Goal: Task Accomplishment & Management: Manage account settings

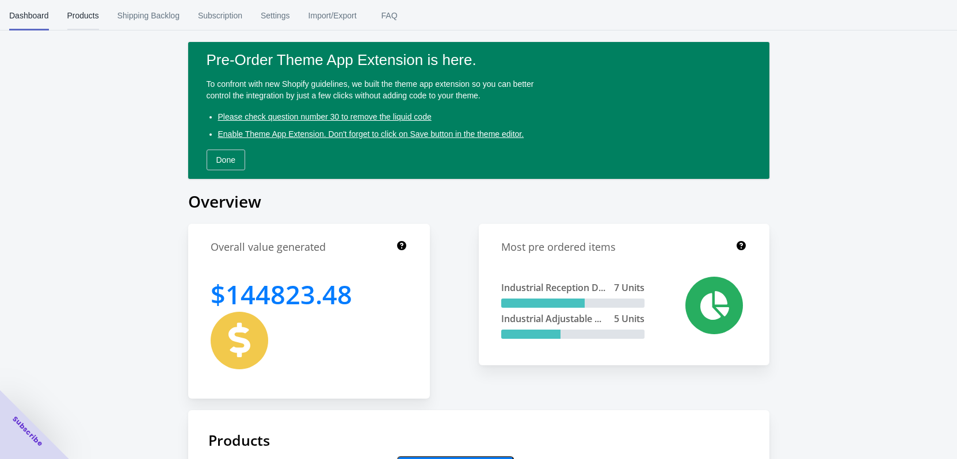
click at [81, 9] on span "Products" at bounding box center [83, 16] width 32 height 30
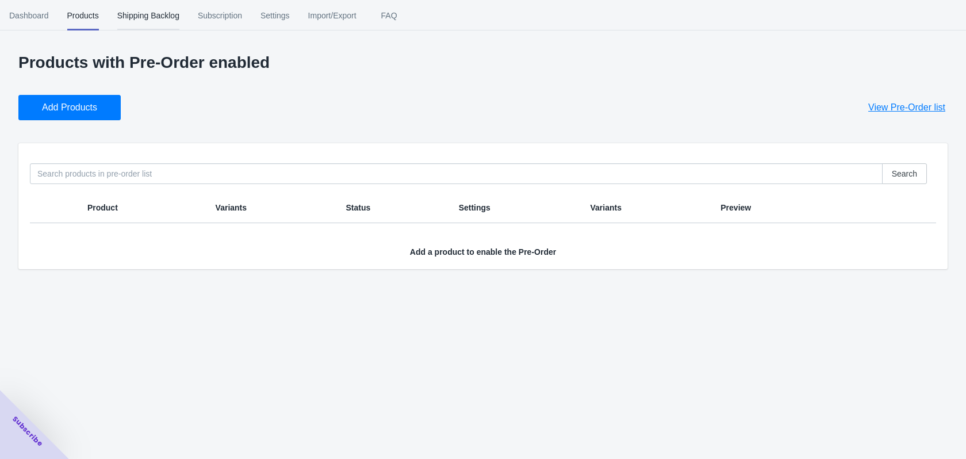
click at [126, 18] on span "Shipping Backlog" at bounding box center [148, 16] width 62 height 30
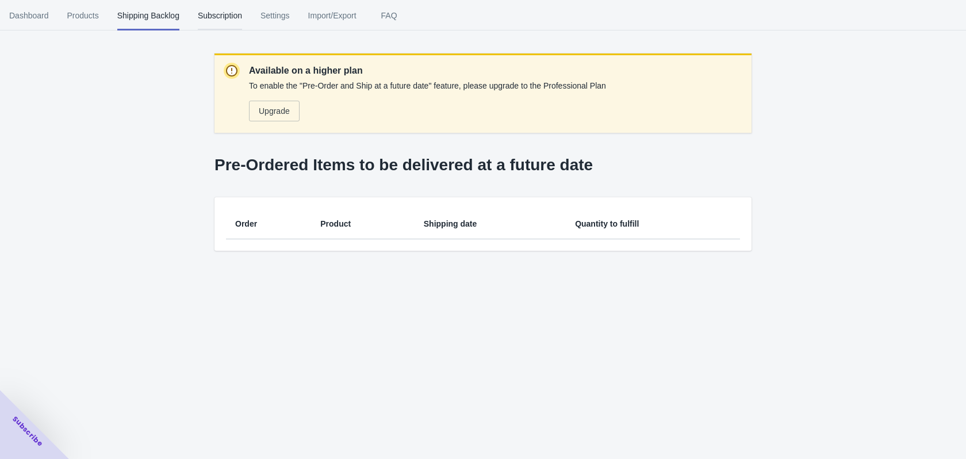
click at [198, 14] on span "Subscription" at bounding box center [220, 16] width 44 height 30
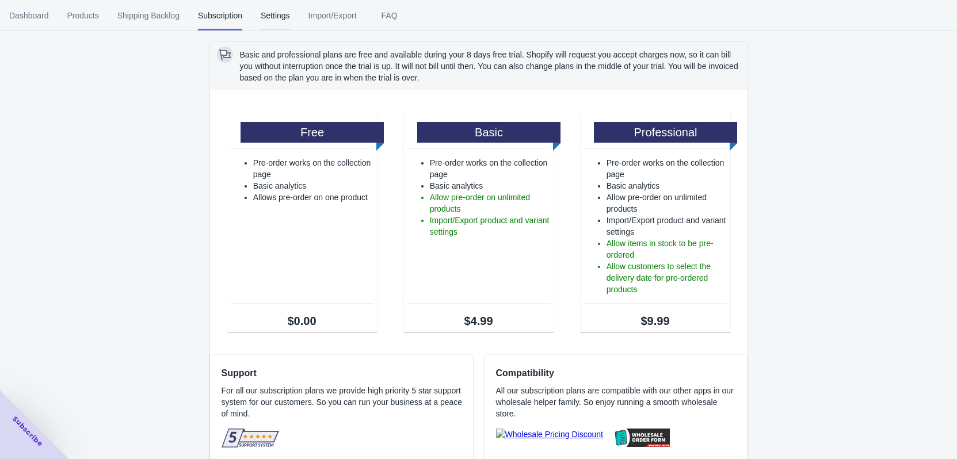
click at [280, 14] on span "Settings" at bounding box center [275, 16] width 29 height 30
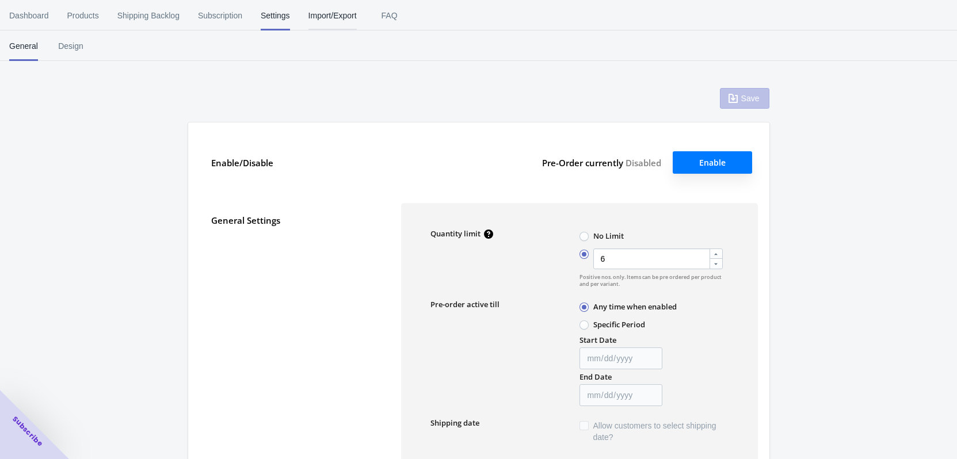
click at [302, 15] on button "Import/Export" at bounding box center [332, 16] width 67 height 30
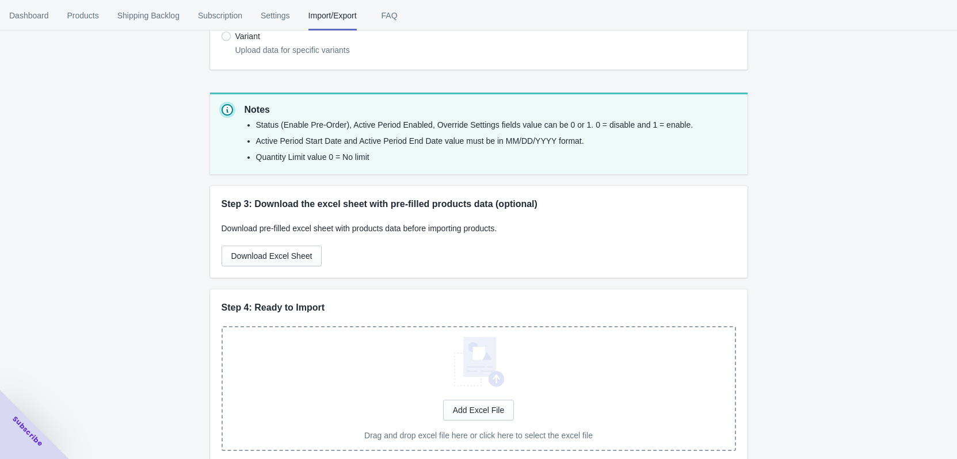
scroll to position [277, 0]
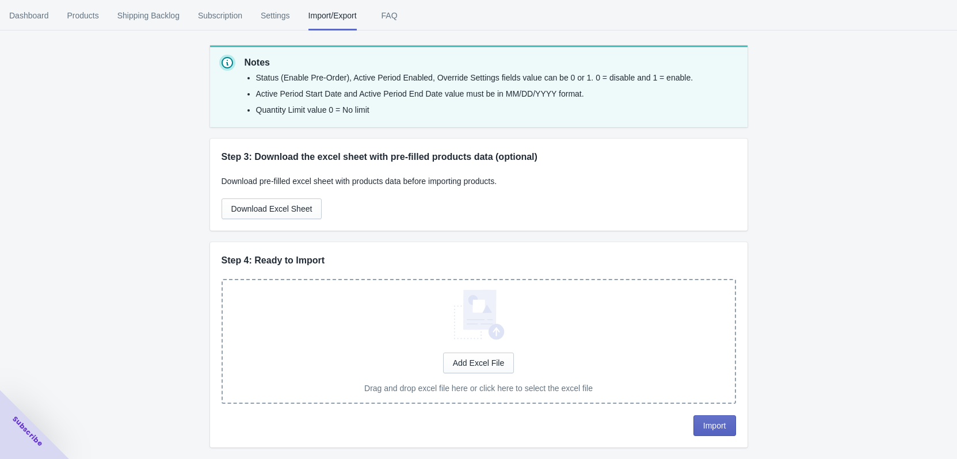
click at [201, 22] on span "Subscription" at bounding box center [220, 16] width 44 height 30
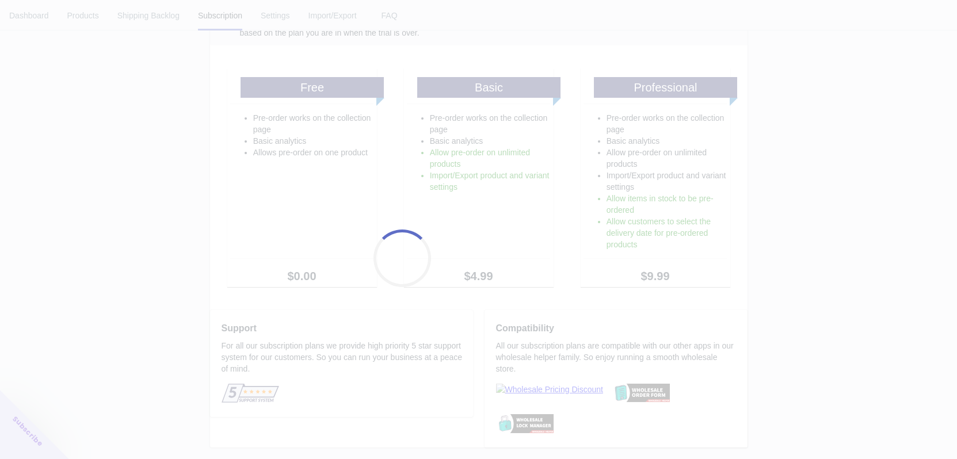
scroll to position [4, 0]
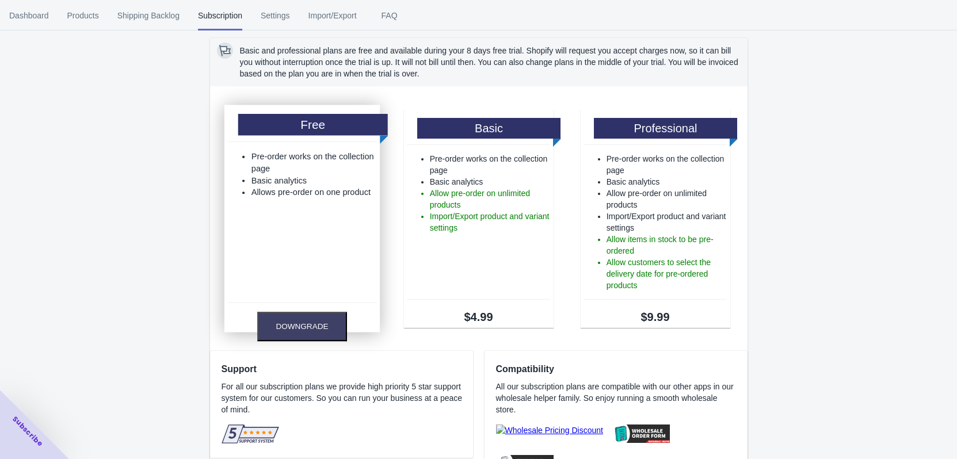
click at [311, 196] on li "Allows pre-order on one product" at bounding box center [313, 192] width 125 height 12
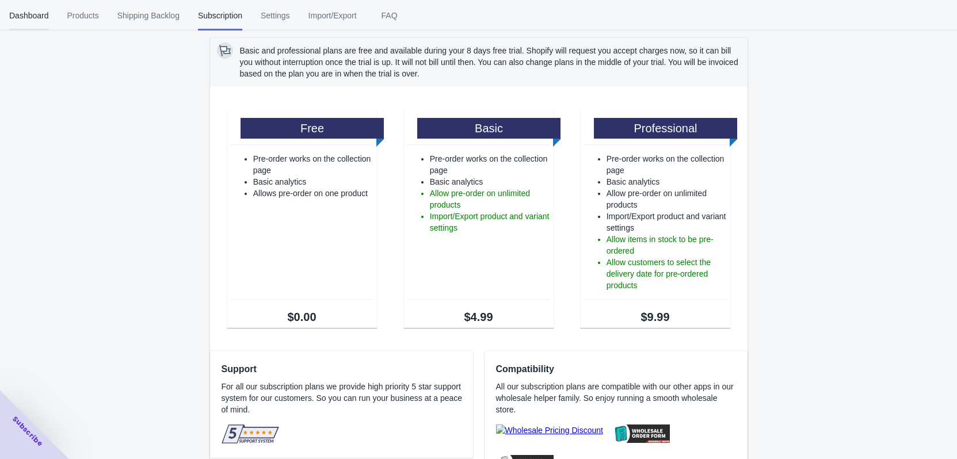
click at [23, 15] on span "Dashboard" at bounding box center [29, 16] width 40 height 30
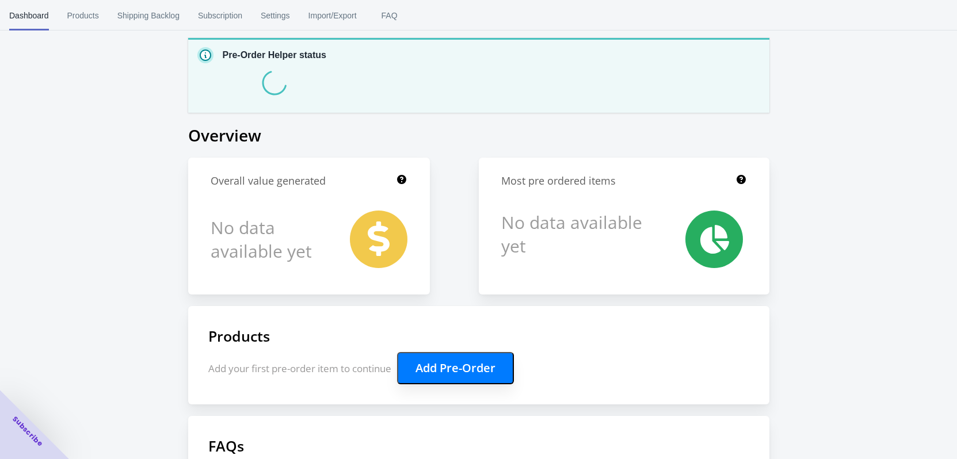
scroll to position [66, 0]
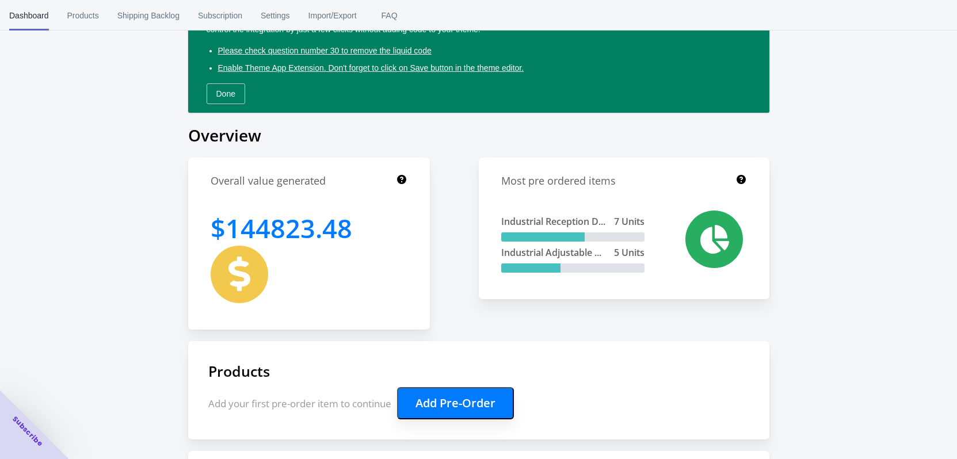
drag, startPoint x: 288, startPoint y: 244, endPoint x: 292, endPoint y: 265, distance: 20.5
click at [292, 265] on div "$ 144823.48" at bounding box center [309, 257] width 197 height 93
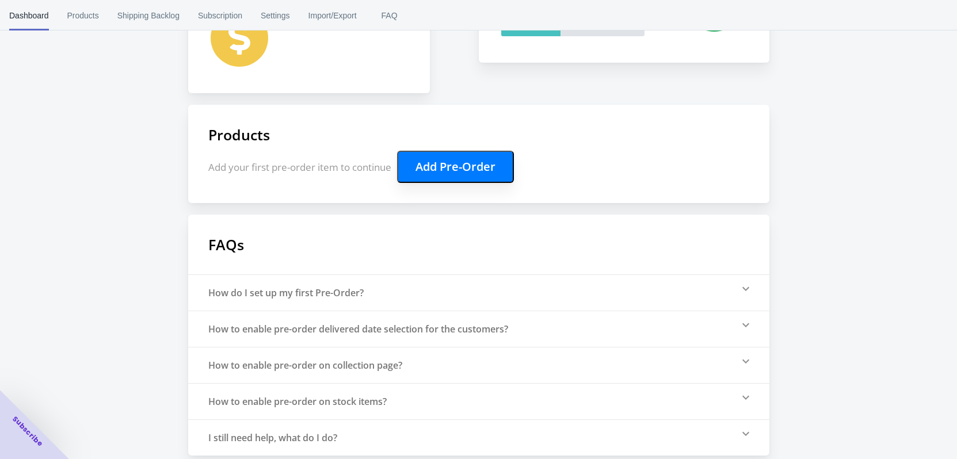
scroll to position [311, 0]
